Goal: Task Accomplishment & Management: Use online tool/utility

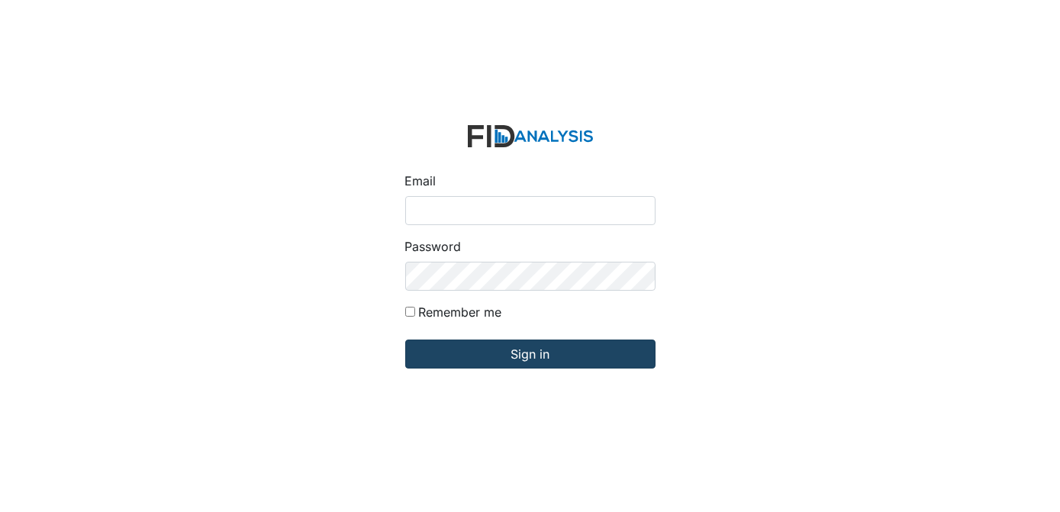
type input "[EMAIL_ADDRESS][DOMAIN_NAME]"
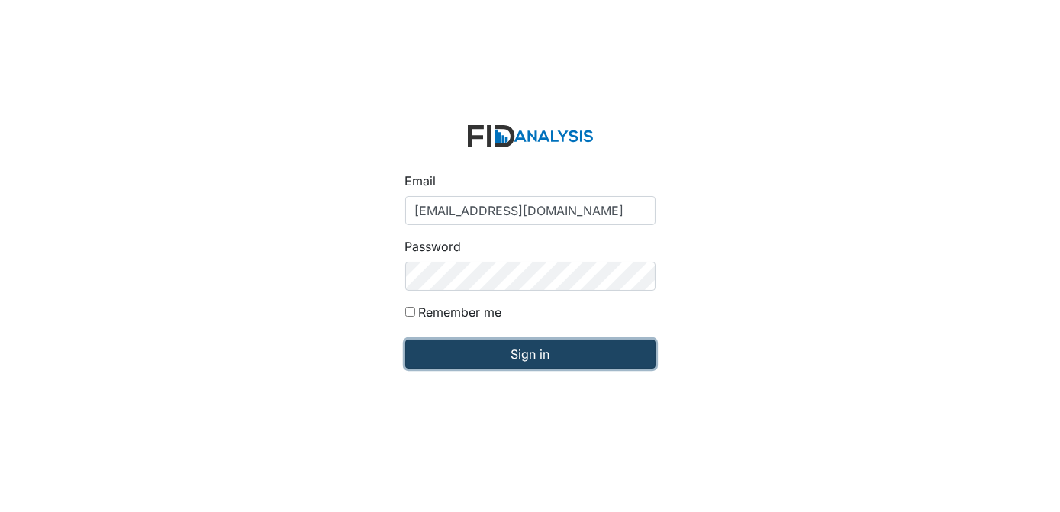
click at [465, 358] on input "Sign in" at bounding box center [530, 353] width 250 height 29
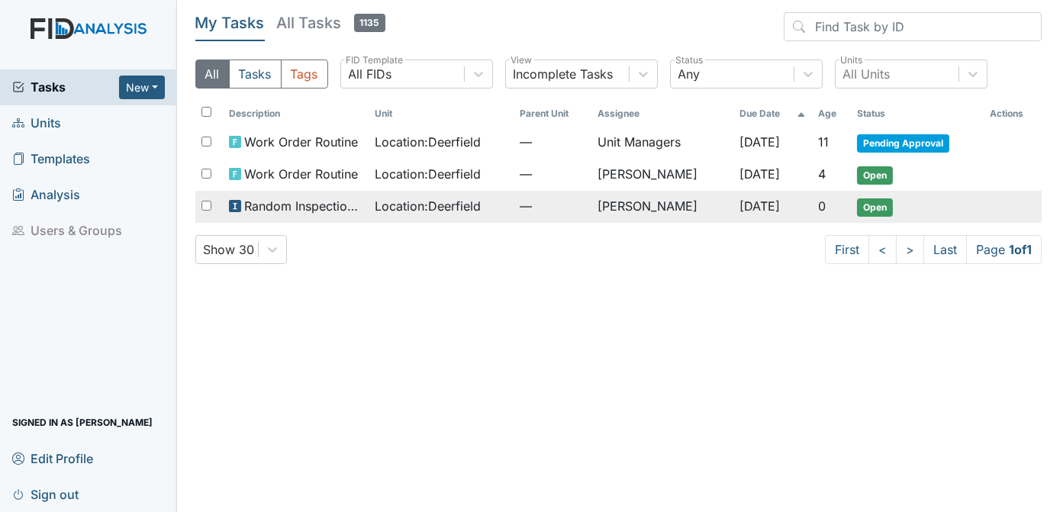
click at [886, 212] on span "Open" at bounding box center [875, 207] width 36 height 18
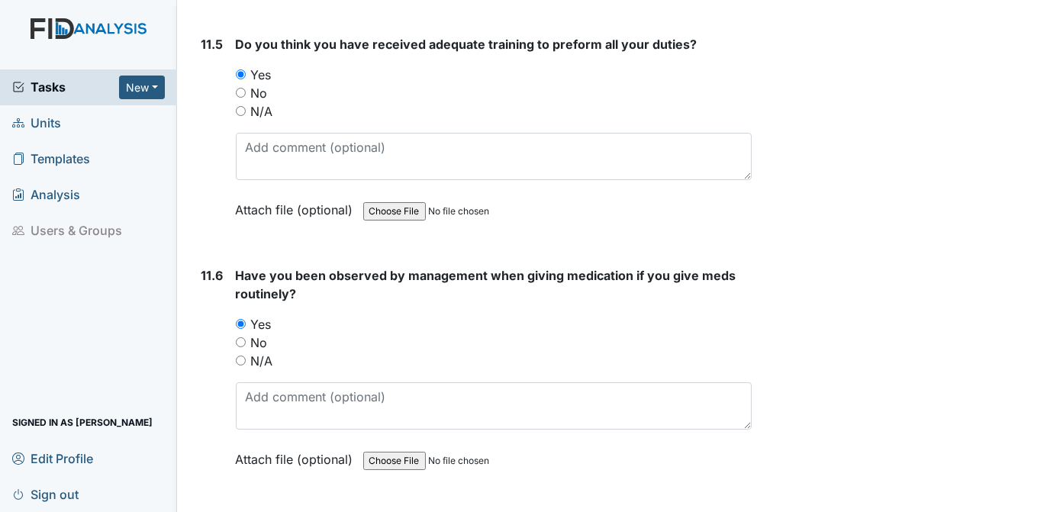
scroll to position [27084, 0]
